Goal: Task Accomplishment & Management: Manage account settings

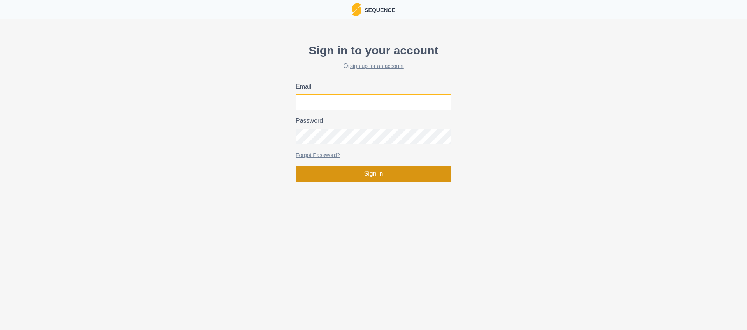
type input "[PERSON_NAME][EMAIL_ADDRESS][DOMAIN_NAME]"
click at [363, 175] on button "Sign in" at bounding box center [374, 174] width 156 height 16
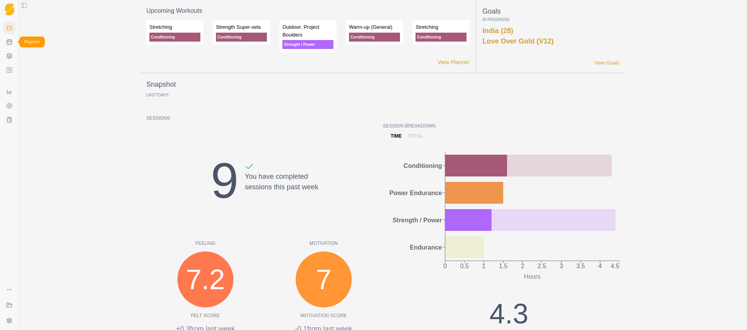
click at [11, 43] on icon at bounding box center [9, 42] width 6 height 6
select select "month"
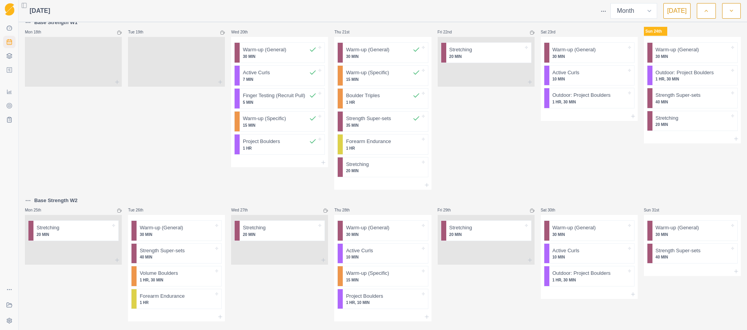
scroll to position [374, 0]
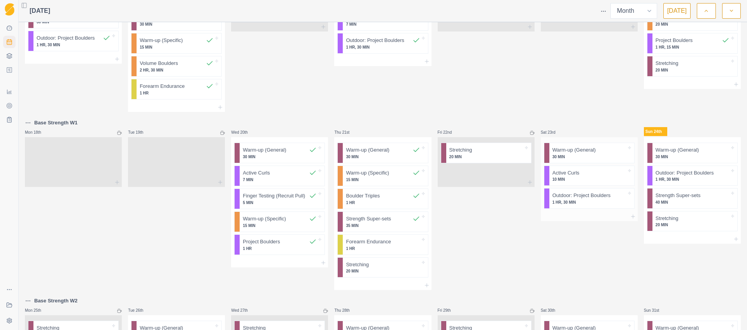
click at [579, 156] on p "30 MIN" at bounding box center [589, 157] width 74 height 6
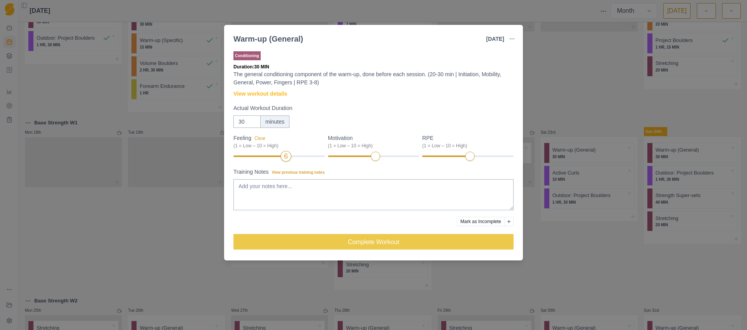
click at [281, 158] on div "6" at bounding box center [278, 156] width 91 height 5
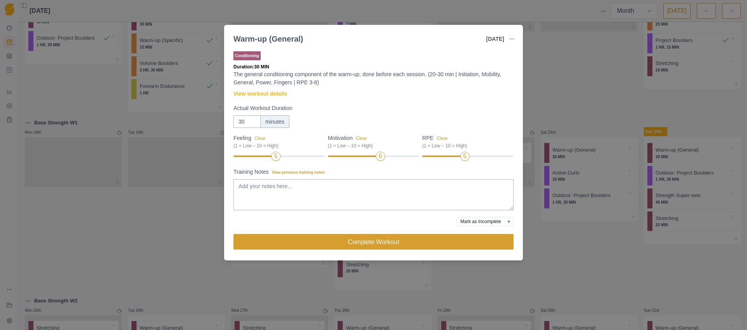
click at [372, 240] on button "Complete Workout" at bounding box center [373, 242] width 280 height 16
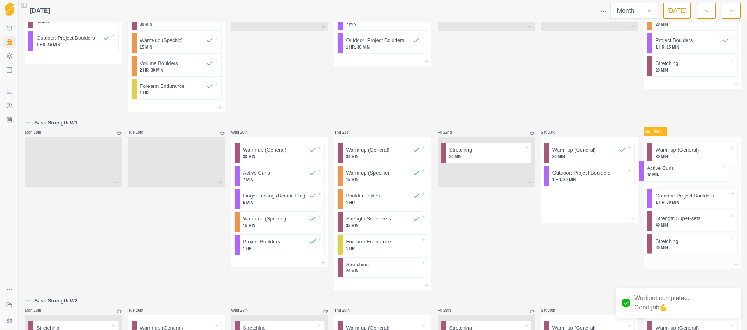
drag, startPoint x: 580, startPoint y: 178, endPoint x: 684, endPoint y: 174, distance: 103.6
click at [683, 174] on div "Outdoor Bouldering W2 Mon 28th Board Six - All 7's Warm-up (General) 30 MIN Act…" at bounding box center [383, 36] width 716 height 771
click at [575, 180] on p "1 HR, 30 MIN" at bounding box center [589, 180] width 74 height 6
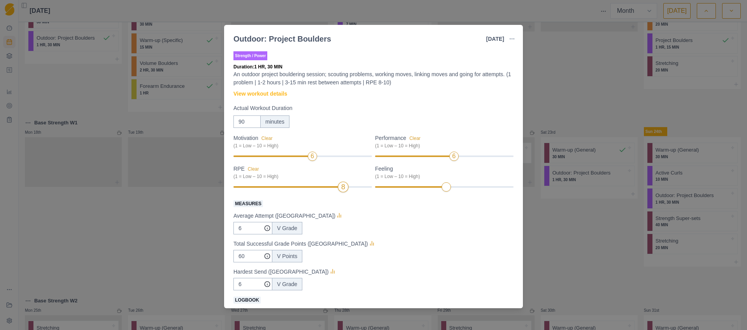
click at [334, 187] on div at bounding box center [287, 187] width 108 height 2
click at [332, 188] on div at bounding box center [287, 187] width 108 height 2
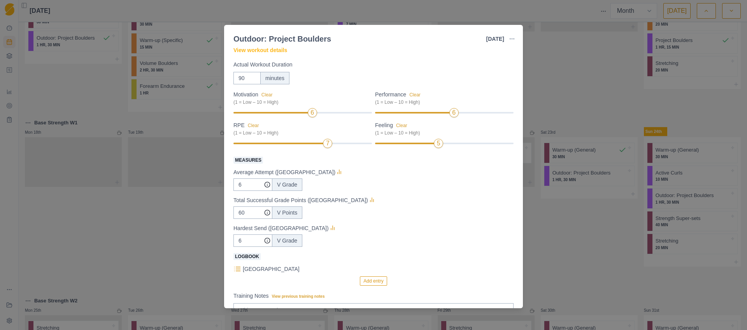
scroll to position [54, 0]
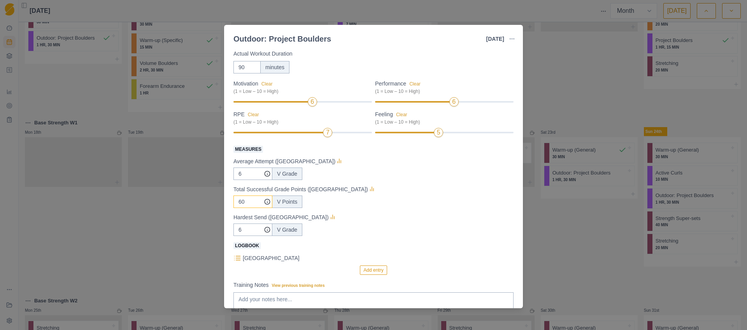
click at [247, 180] on input "60" at bounding box center [252, 174] width 39 height 12
drag, startPoint x: 247, startPoint y: 203, endPoint x: 228, endPoint y: 201, distance: 19.1
click at [228, 201] on div "Strength / Power Duration: 1 HR, 30 MIN An outdoor project bouldering session; …" at bounding box center [373, 178] width 299 height 262
drag, startPoint x: 243, startPoint y: 229, endPoint x: 231, endPoint y: 229, distance: 12.1
click at [231, 229] on div "Strength / Power Duration: 1 HR, 30 MIN An outdoor project bouldering session; …" at bounding box center [373, 178] width 299 height 262
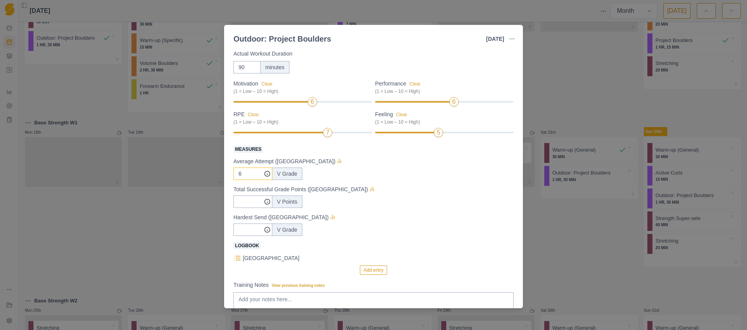
click at [235, 175] on input "6" at bounding box center [252, 174] width 39 height 12
type input "9"
click at [373, 196] on div "V Points" at bounding box center [373, 202] width 280 height 12
click at [364, 270] on button "Add entry" at bounding box center [373, 270] width 27 height 9
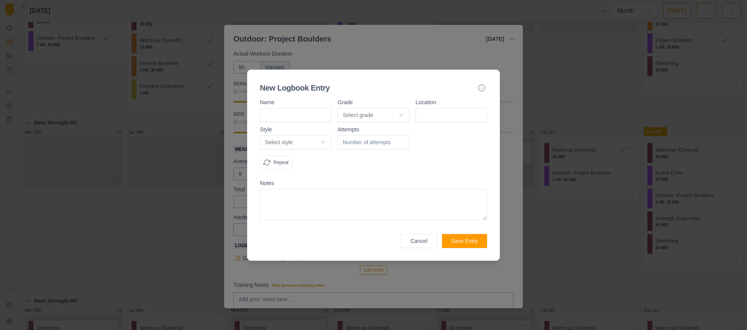
click at [289, 117] on input at bounding box center [296, 115] width 72 height 14
type input "L"
click at [305, 143] on body "Sequence Dashboard Planner Workouts Plans Performance Metrics Goals Tests Coach…" at bounding box center [373, 165] width 747 height 330
select select "work"
click at [364, 145] on input "number" at bounding box center [374, 142] width 72 height 14
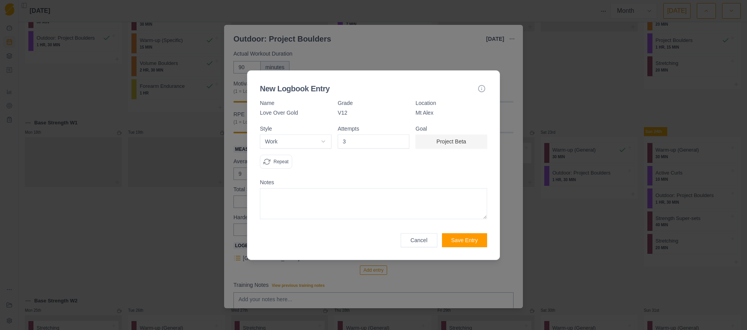
type input "3"
click at [364, 172] on div "Attempts 3" at bounding box center [374, 150] width 72 height 49
click at [462, 241] on button "Save Entry" at bounding box center [464, 240] width 45 height 14
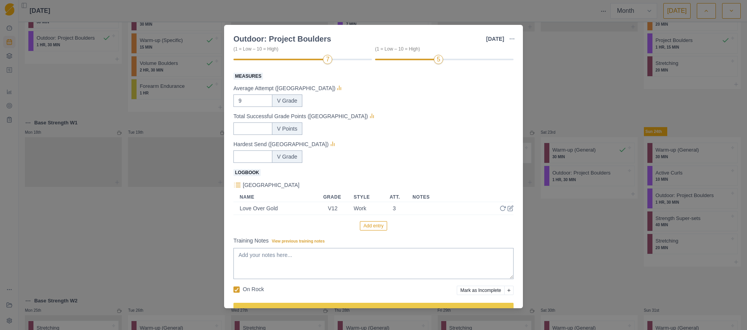
scroll to position [149, 0]
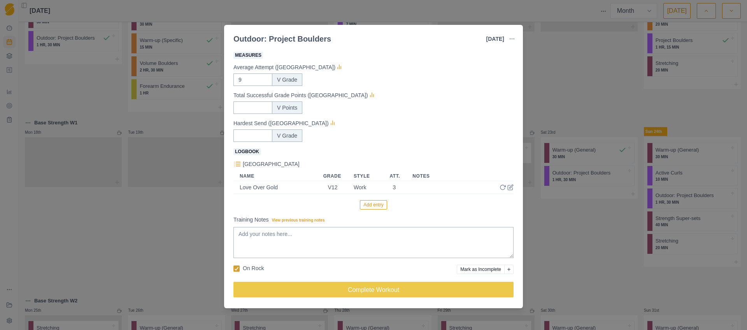
click at [368, 208] on button "Add entry" at bounding box center [373, 204] width 27 height 9
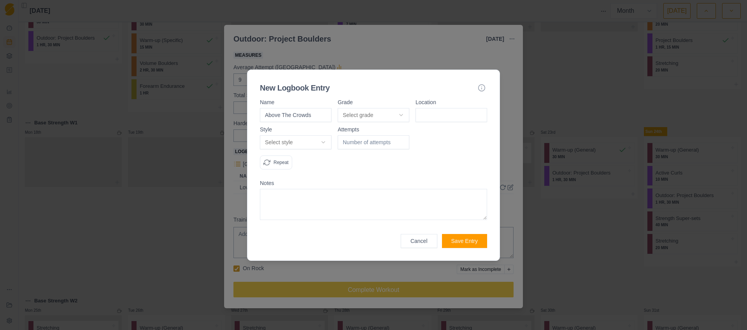
type input "Above The Crowds"
click at [358, 117] on button "Select grade" at bounding box center [374, 115] width 72 height 14
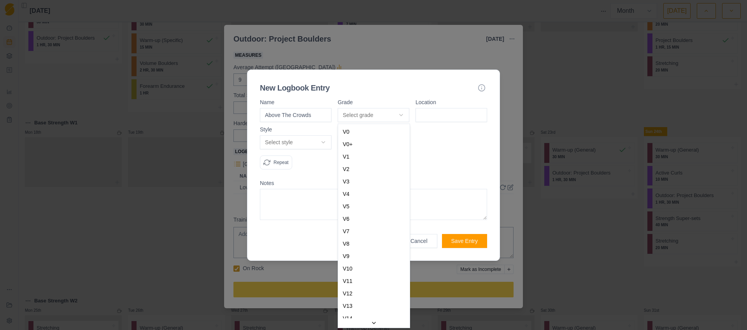
select select "0b202f69-122e-4275-962e-7e39352517db"
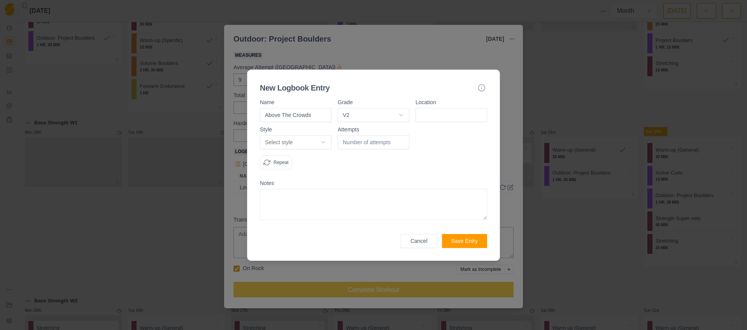
click at [424, 116] on input at bounding box center [452, 115] width 72 height 14
type input "Mt Alex"
click at [310, 139] on body "Sequence Dashboard Planner Workouts Plans Performance Metrics Goals Tests Coach…" at bounding box center [373, 165] width 747 height 330
select select "redpoint"
click at [355, 143] on input "number" at bounding box center [374, 142] width 72 height 14
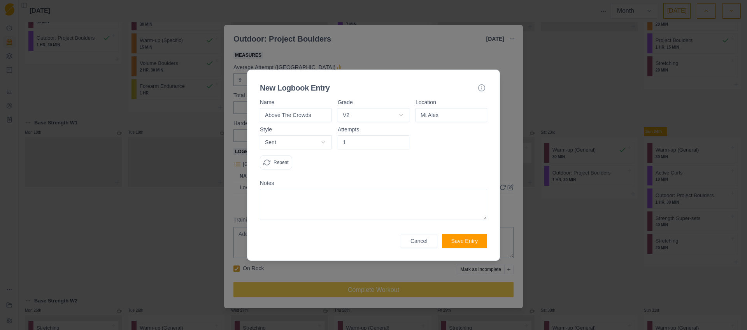
type input "1"
click at [339, 174] on div "Attempts 1" at bounding box center [374, 151] width 72 height 49
click at [272, 161] on div "Repeat" at bounding box center [276, 163] width 32 height 14
click at [462, 242] on button "Save Entry" at bounding box center [464, 241] width 45 height 14
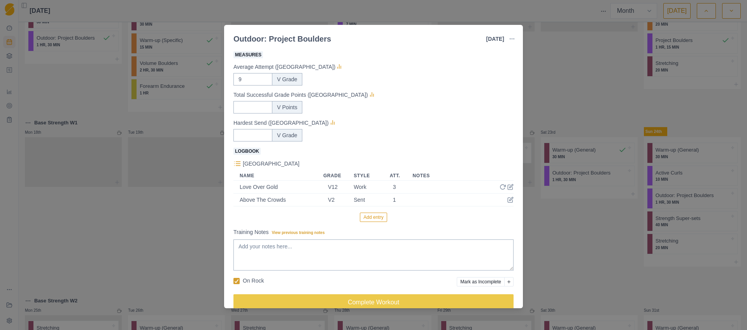
click at [376, 217] on button "Add entry" at bounding box center [373, 217] width 27 height 9
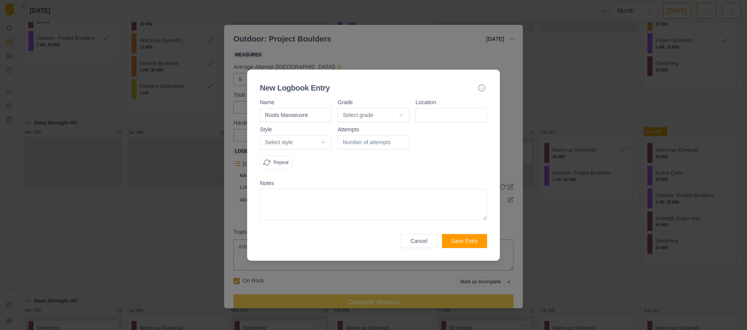
type input "Roots Manoeuvre"
click at [398, 111] on body "Sequence Dashboard Planner Workouts Plans Performance Metrics Goals Tests Coach…" at bounding box center [373, 165] width 747 height 330
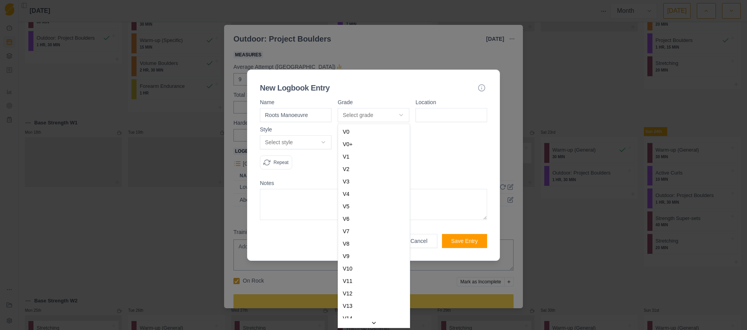
select select "f94f6641-cf14-4dd4-815c-3fad2c452406"
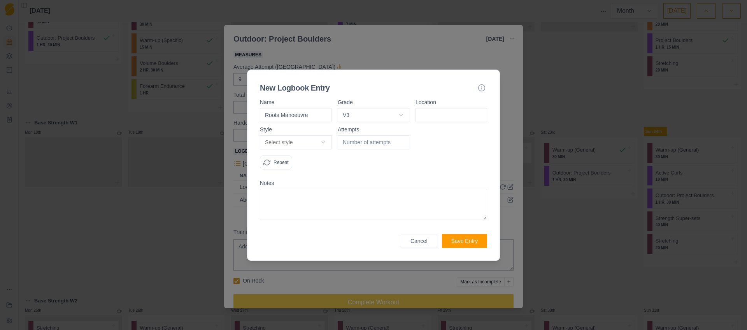
click at [311, 143] on body "Sequence Dashboard Planner Workouts Plans Performance Metrics Goals Tests Coach…" at bounding box center [373, 165] width 747 height 330
select select "redpoint"
click at [347, 147] on input "number" at bounding box center [374, 142] width 72 height 14
type input "2"
click at [444, 118] on input at bounding box center [452, 115] width 72 height 14
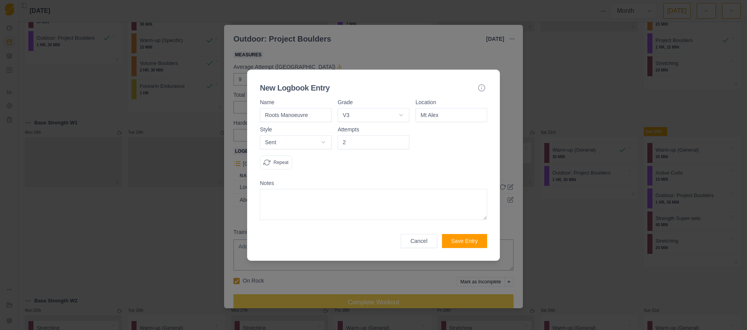
type input "Mt Alex"
click at [274, 160] on p "Repeat" at bounding box center [281, 162] width 15 height 7
click at [460, 243] on button "Save Entry" at bounding box center [464, 241] width 45 height 14
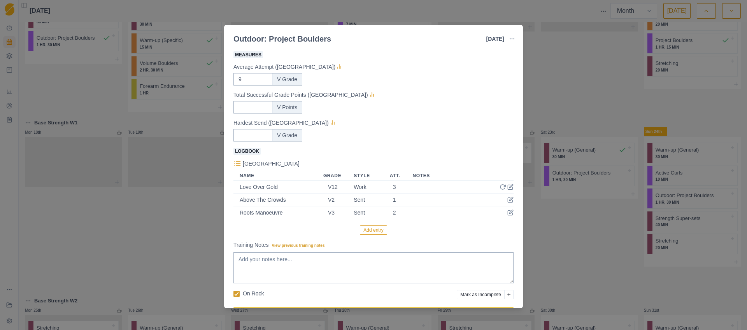
click at [370, 231] on button "Add entry" at bounding box center [373, 230] width 27 height 9
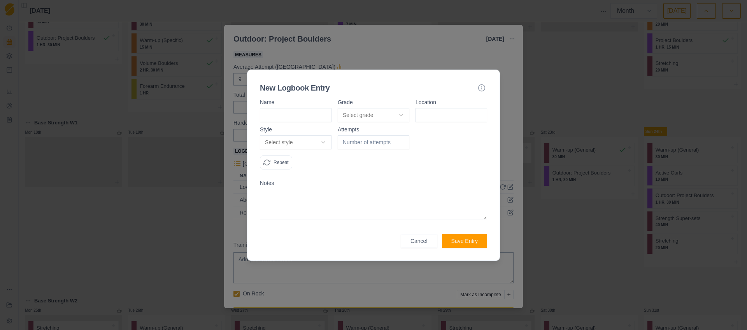
click at [274, 114] on input at bounding box center [296, 115] width 72 height 14
type input "Edge of Reason"
click at [364, 112] on body "Sequence Dashboard Planner Workouts Plans Performance Metrics Goals Tests Coach…" at bounding box center [373, 165] width 747 height 330
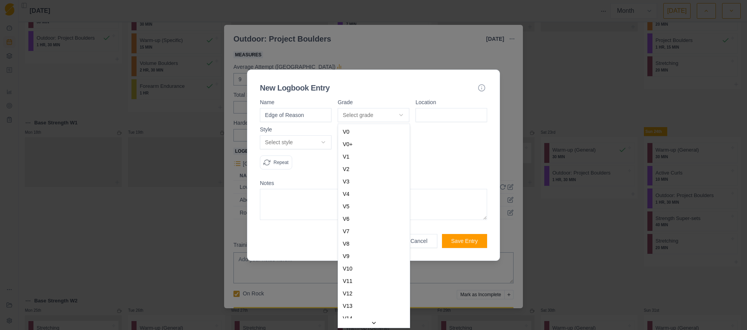
select select "7b6a862c-bca5-4c06-9578-13a9ae5e87e9"
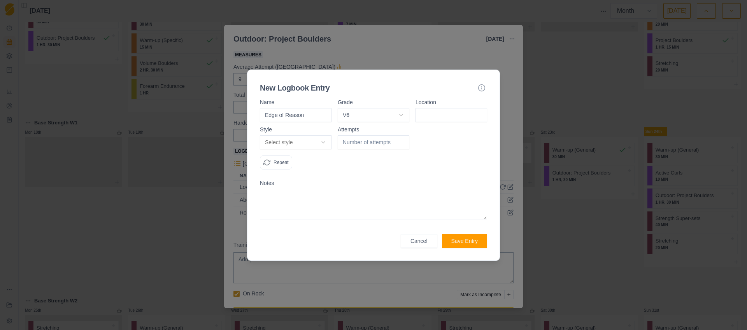
click at [427, 116] on input at bounding box center [452, 115] width 72 height 14
type input "Mt Alex"
click at [356, 142] on input "number" at bounding box center [374, 142] width 72 height 14
type input "4"
click at [303, 141] on body "Sequence Dashboard Planner Workouts Plans Performance Metrics Goals Tests Coach…" at bounding box center [373, 165] width 747 height 330
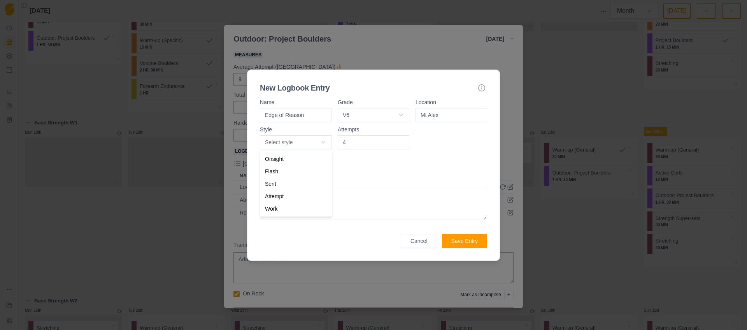
select select "attempt"
click at [283, 163] on p "Repeat" at bounding box center [281, 162] width 15 height 7
click at [461, 241] on button "Save Entry" at bounding box center [464, 241] width 45 height 14
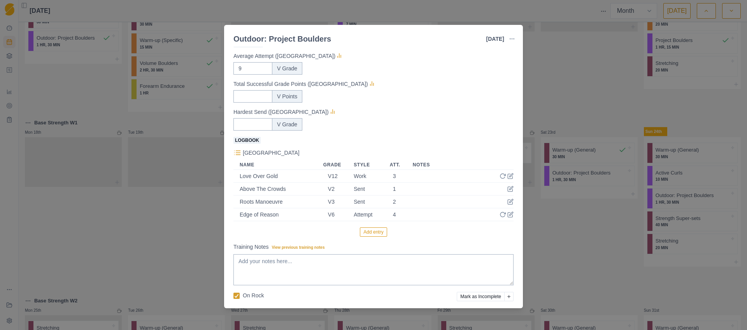
scroll to position [188, 0]
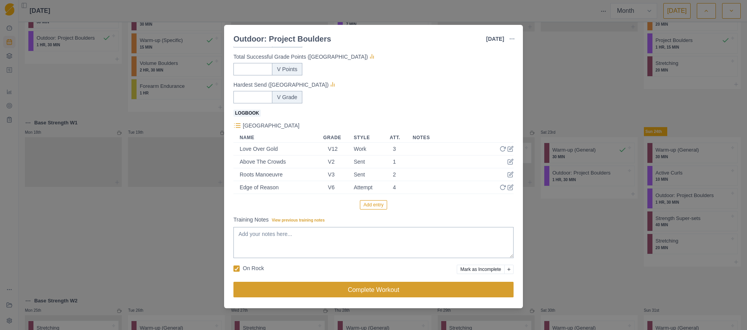
click at [356, 289] on button "Complete Workout" at bounding box center [373, 290] width 280 height 16
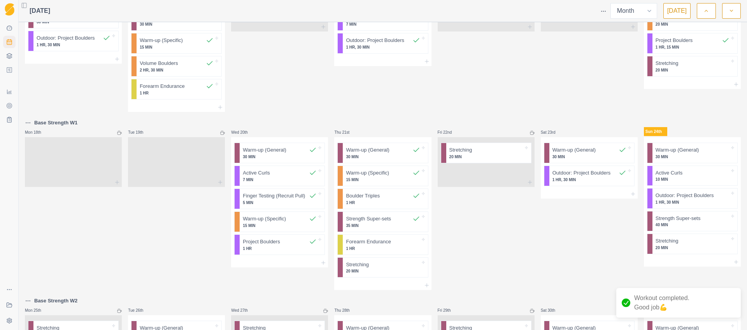
click at [368, 251] on p "1 HR" at bounding box center [383, 249] width 74 height 6
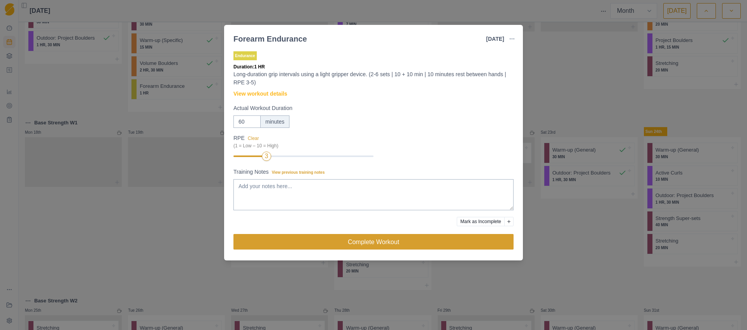
click at [345, 243] on button "Complete Workout" at bounding box center [373, 242] width 280 height 16
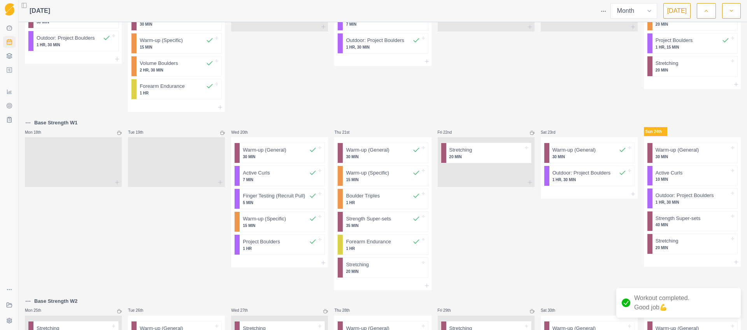
click at [379, 282] on div at bounding box center [382, 285] width 97 height 9
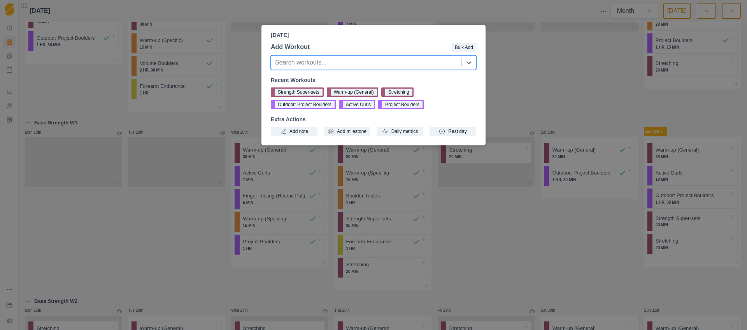
click at [504, 243] on div "[DATE] Add Workout Bulk Add option , selected. Select is focused ,type to refin…" at bounding box center [373, 165] width 747 height 330
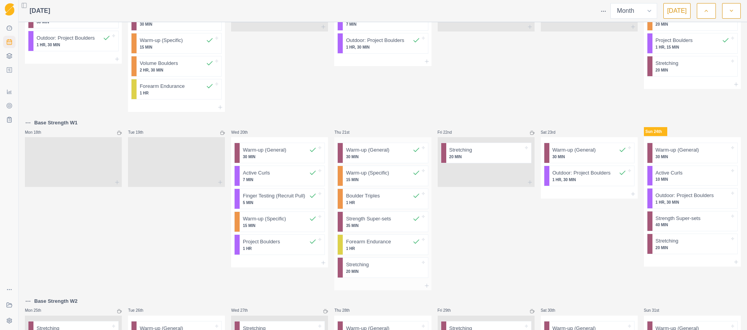
click at [365, 274] on p "20 MIN" at bounding box center [383, 272] width 74 height 6
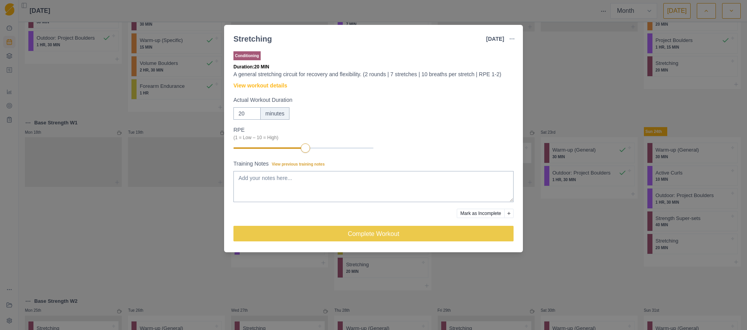
click at [537, 288] on div "Stretching [DATE] Link To Goal View Workout Metrics Edit Original Workout Resch…" at bounding box center [373, 165] width 747 height 330
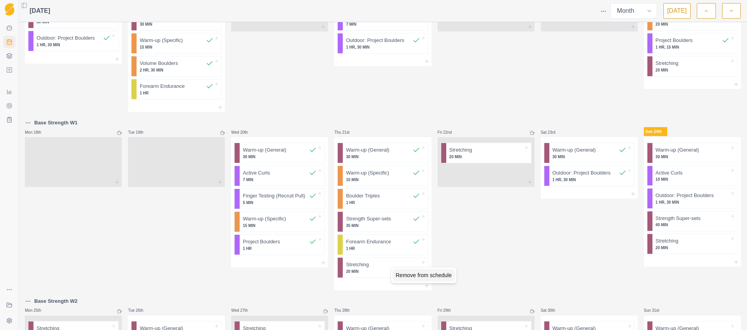
click at [399, 274] on div "Remove from schedule" at bounding box center [424, 275] width 62 height 12
click at [491, 161] on div "Remove from schedule" at bounding box center [513, 162] width 62 height 12
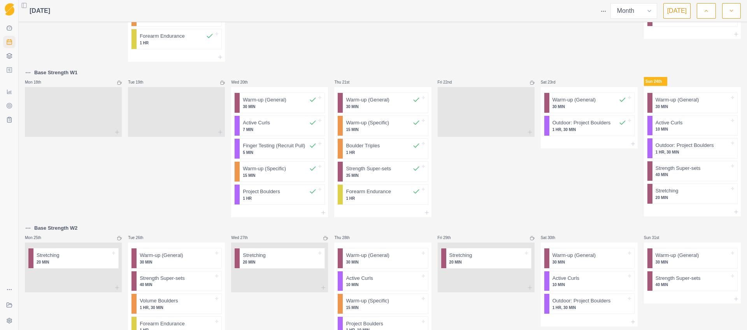
scroll to position [434, 0]
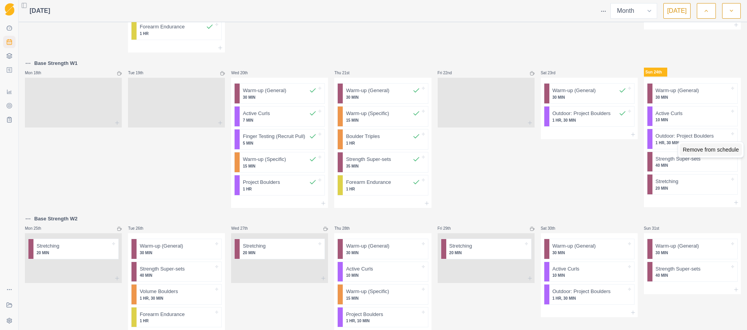
click at [691, 147] on div "Remove from schedule" at bounding box center [711, 150] width 62 height 12
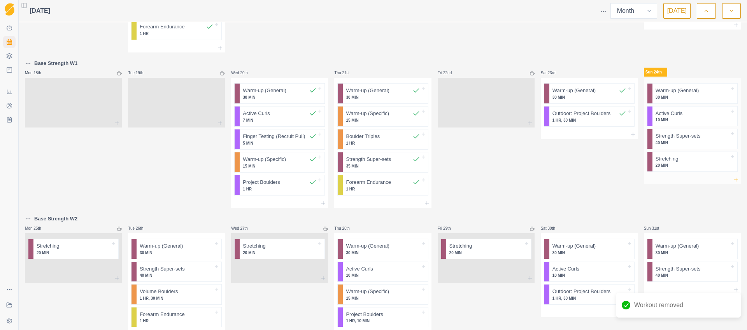
click at [733, 180] on icon at bounding box center [736, 180] width 6 height 6
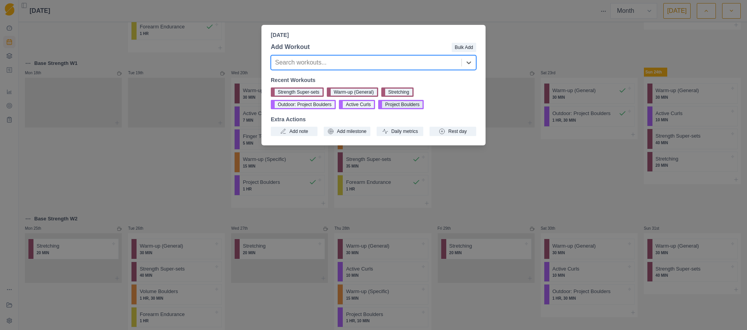
click at [416, 107] on button "Project Boulders" at bounding box center [401, 104] width 46 height 9
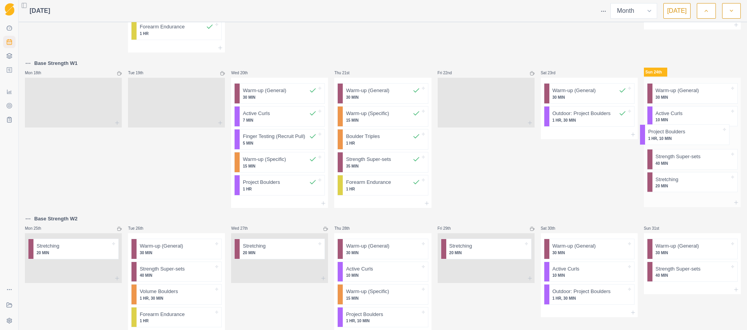
drag, startPoint x: 674, startPoint y: 186, endPoint x: 673, endPoint y: 133, distance: 52.9
click at [672, 133] on div "Warm-up (General) 30 MIN Active Curls 10 MIN Strength Super-sets 40 MIN Stretch…" at bounding box center [692, 138] width 97 height 120
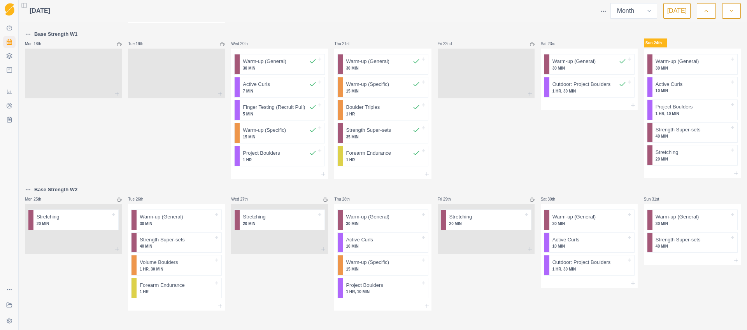
scroll to position [465, 0]
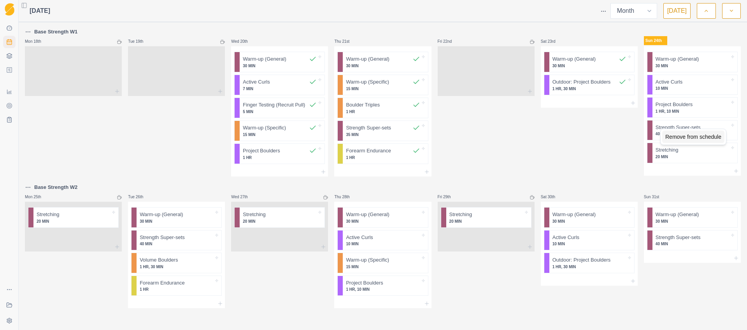
click at [675, 135] on div "Remove from schedule" at bounding box center [693, 137] width 62 height 12
click at [691, 63] on p "Warm-up (General)" at bounding box center [677, 59] width 43 height 8
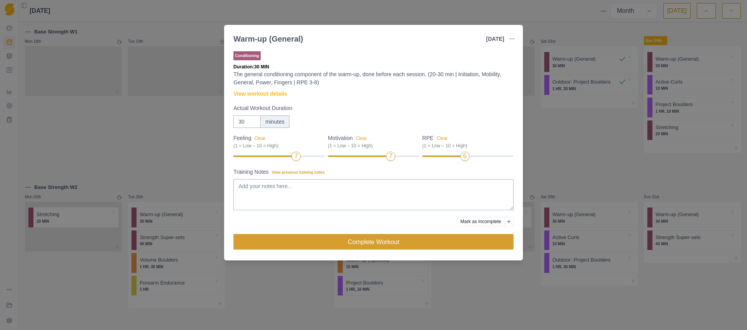
click at [387, 245] on button "Complete Workout" at bounding box center [373, 242] width 280 height 16
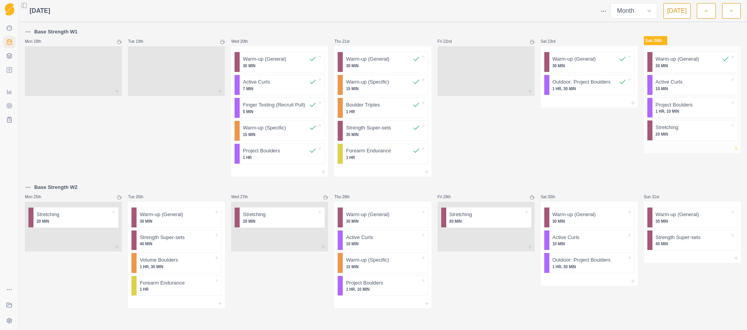
click at [733, 148] on icon at bounding box center [736, 149] width 6 height 6
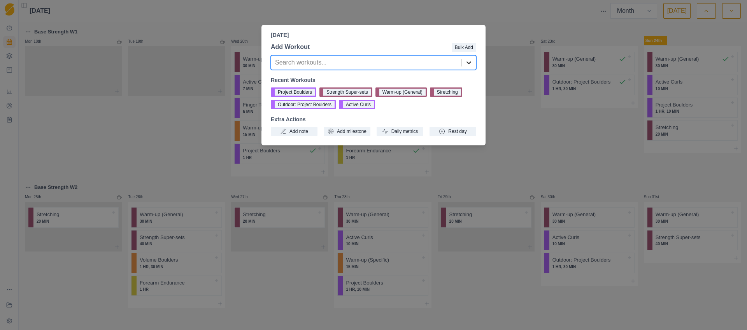
click at [472, 62] on icon at bounding box center [469, 63] width 8 height 8
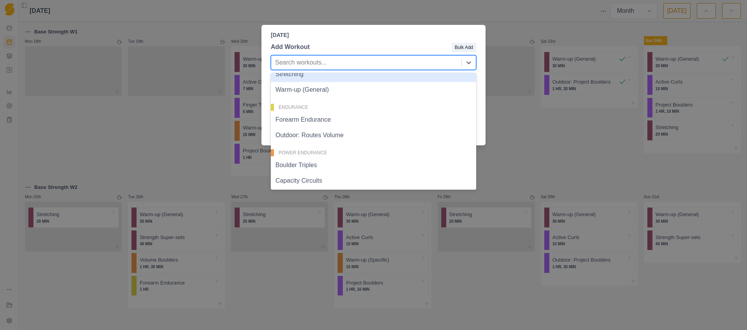
scroll to position [213, 0]
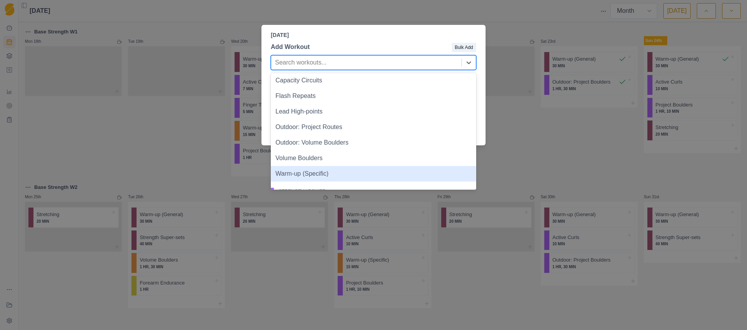
click at [317, 174] on div "Warm-up (Specific)" at bounding box center [373, 174] width 205 height 16
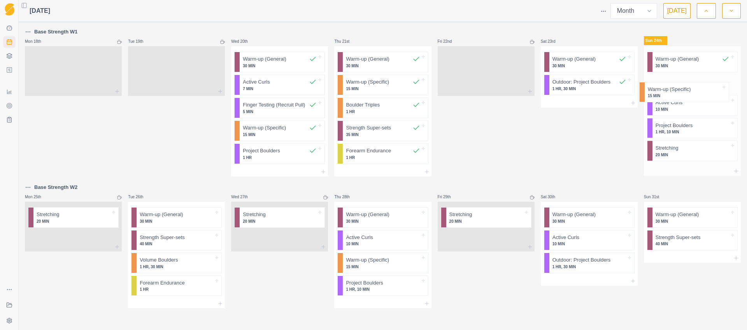
drag, startPoint x: 663, startPoint y: 154, endPoint x: 662, endPoint y: 89, distance: 64.6
click at [662, 89] on div "Warm-up (General) 30 MIN Active Curls 10 MIN Project Boulders 1 HR, 10 MIN Stre…" at bounding box center [692, 106] width 97 height 120
drag, startPoint x: 673, startPoint y: 87, endPoint x: 669, endPoint y: 107, distance: 21.1
click at [669, 107] on div "Warm-up (General) 30 MIN Warm-up (Specific) 15 MIN Active Curls 10 MIN Project …" at bounding box center [692, 107] width 97 height 123
click at [668, 89] on p "10 MIN" at bounding box center [693, 89] width 74 height 6
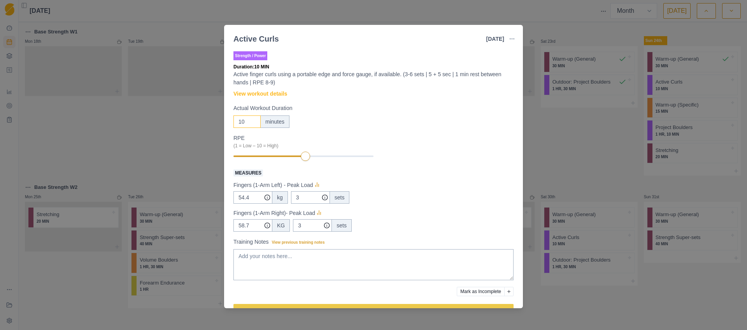
drag, startPoint x: 246, startPoint y: 121, endPoint x: 233, endPoint y: 120, distance: 13.6
click at [235, 120] on input "10" at bounding box center [246, 122] width 27 height 12
type input "7"
click at [252, 198] on input "54.4" at bounding box center [252, 197] width 39 height 12
type input "54.7"
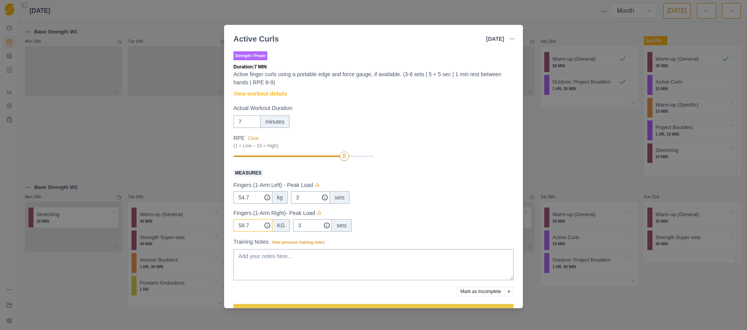
drag, startPoint x: 255, startPoint y: 225, endPoint x: 242, endPoint y: 229, distance: 13.4
click at [242, 204] on input "58.7" at bounding box center [252, 197] width 39 height 12
type input "58.4"
click at [438, 226] on div "58.4 KG 3 sets" at bounding box center [373, 225] width 280 height 12
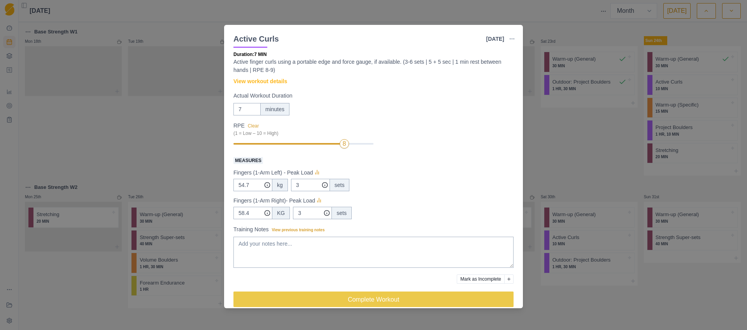
scroll to position [23, 0]
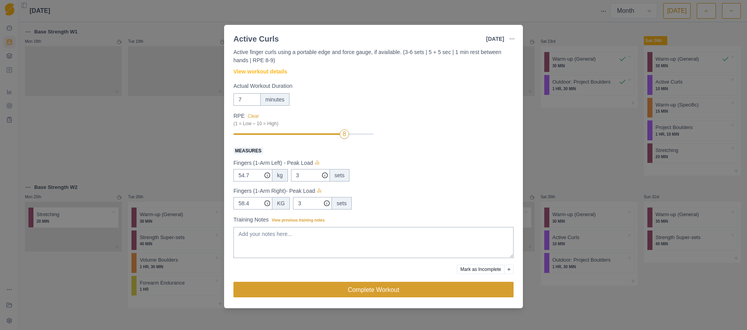
click at [381, 293] on button "Complete Workout" at bounding box center [373, 290] width 280 height 16
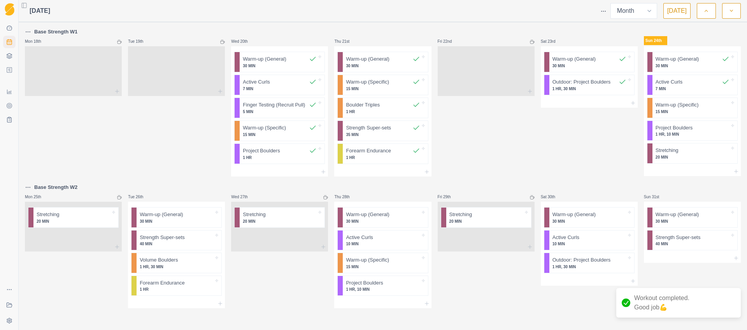
click at [674, 109] on p "15 MIN" at bounding box center [693, 112] width 74 height 6
